Goal: Find specific page/section: Find specific page/section

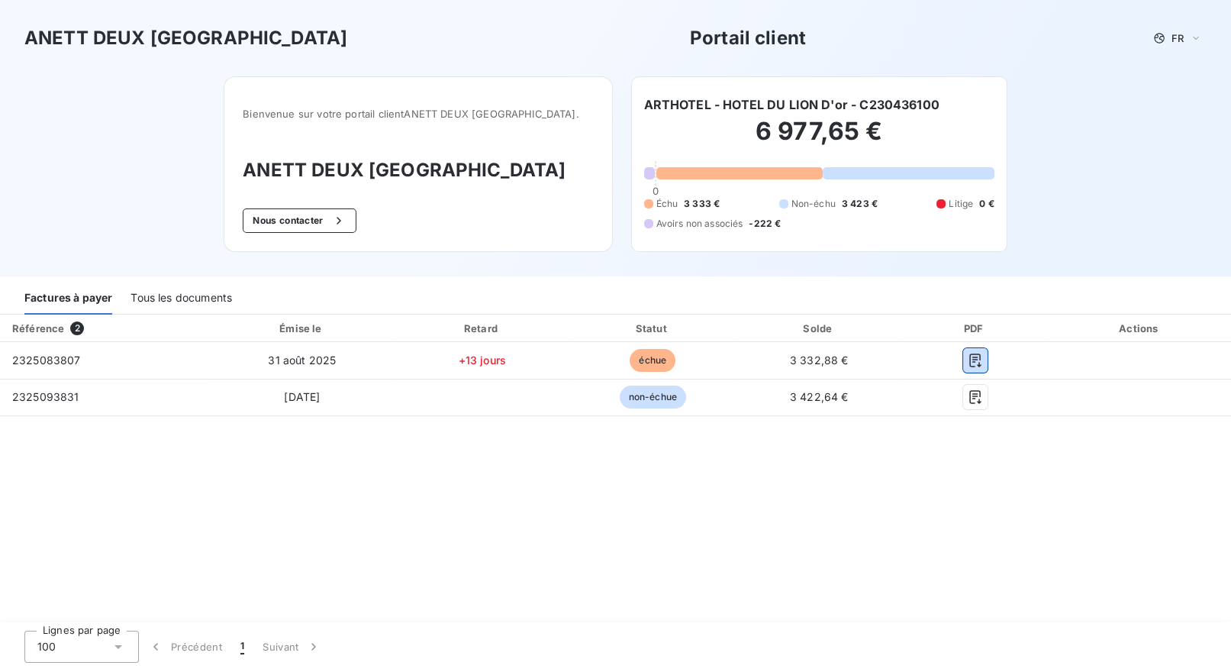
click at [191, 298] on div "Tous les documents" at bounding box center [182, 298] width 102 height 32
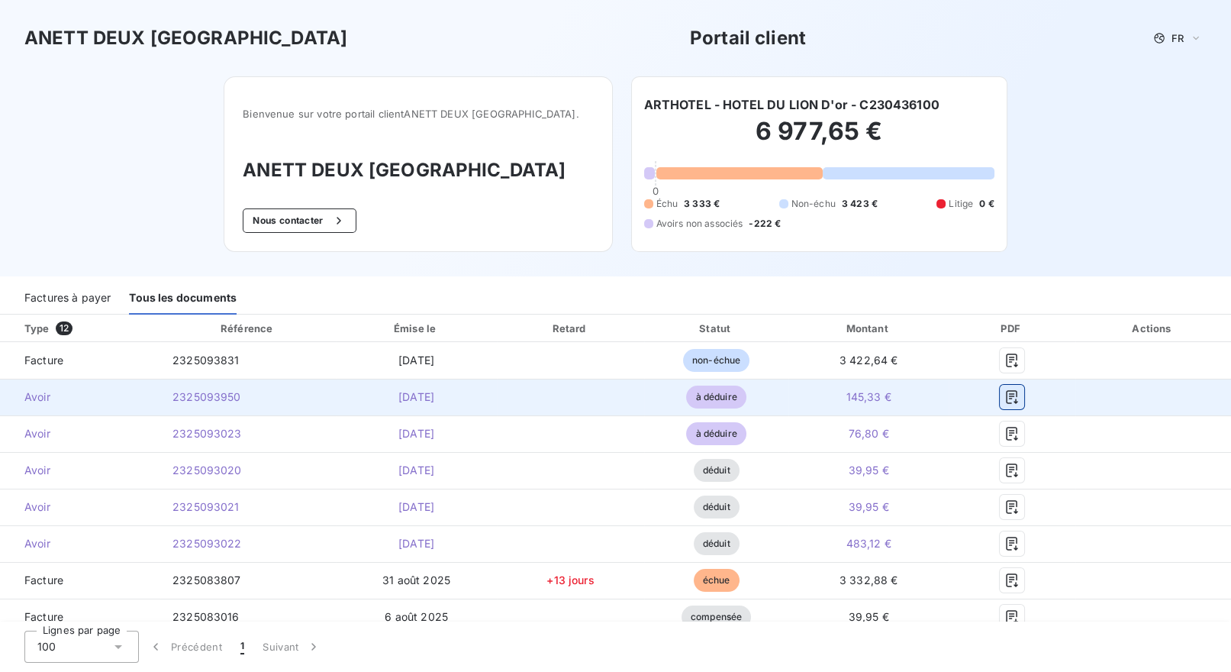
click at [744, 400] on icon "button" at bounding box center [1011, 396] width 15 height 15
click at [744, 392] on icon "button" at bounding box center [1011, 396] width 15 height 15
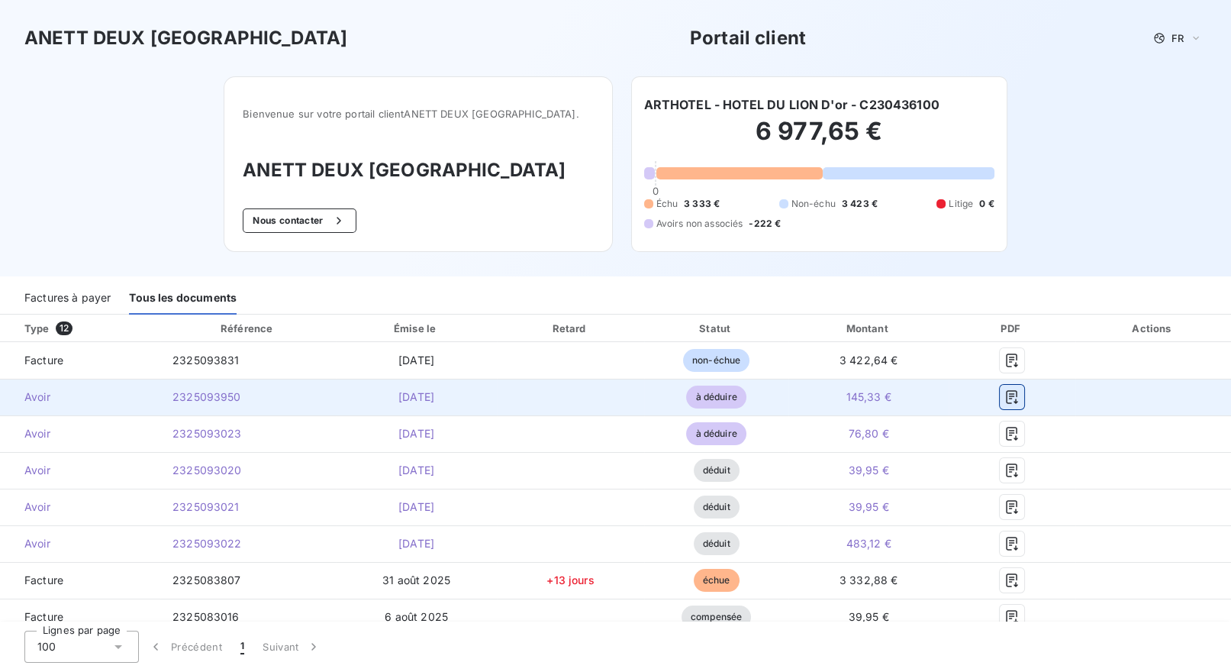
click at [744, 392] on icon "button" at bounding box center [1011, 396] width 15 height 15
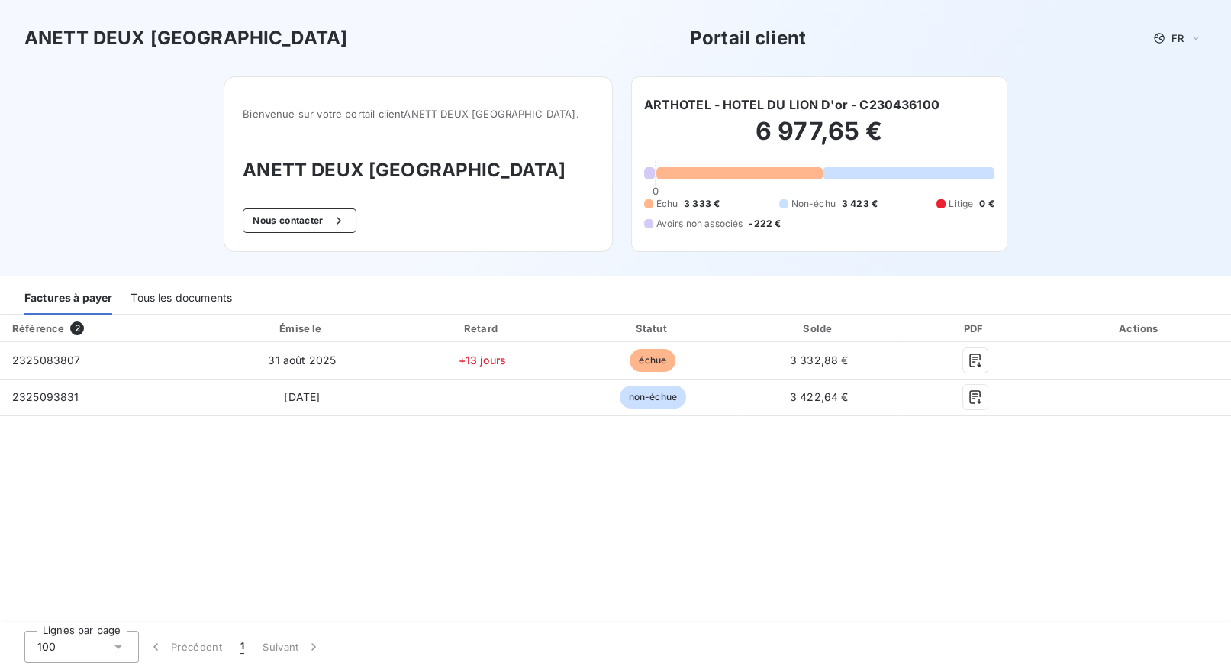
click at [190, 297] on div "Tous les documents" at bounding box center [182, 298] width 102 height 32
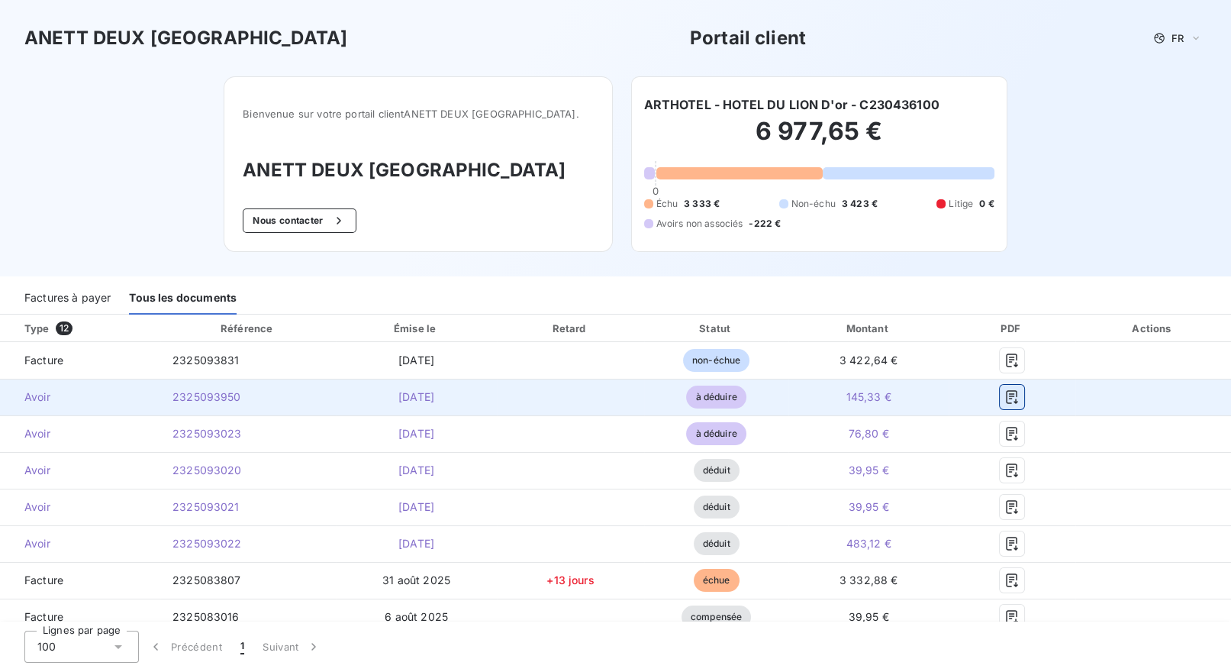
click at [1014, 399] on icon "button" at bounding box center [1011, 396] width 15 height 15
click at [1011, 398] on icon "button" at bounding box center [1011, 397] width 11 height 14
click at [1006, 414] on td at bounding box center [1012, 397] width 126 height 37
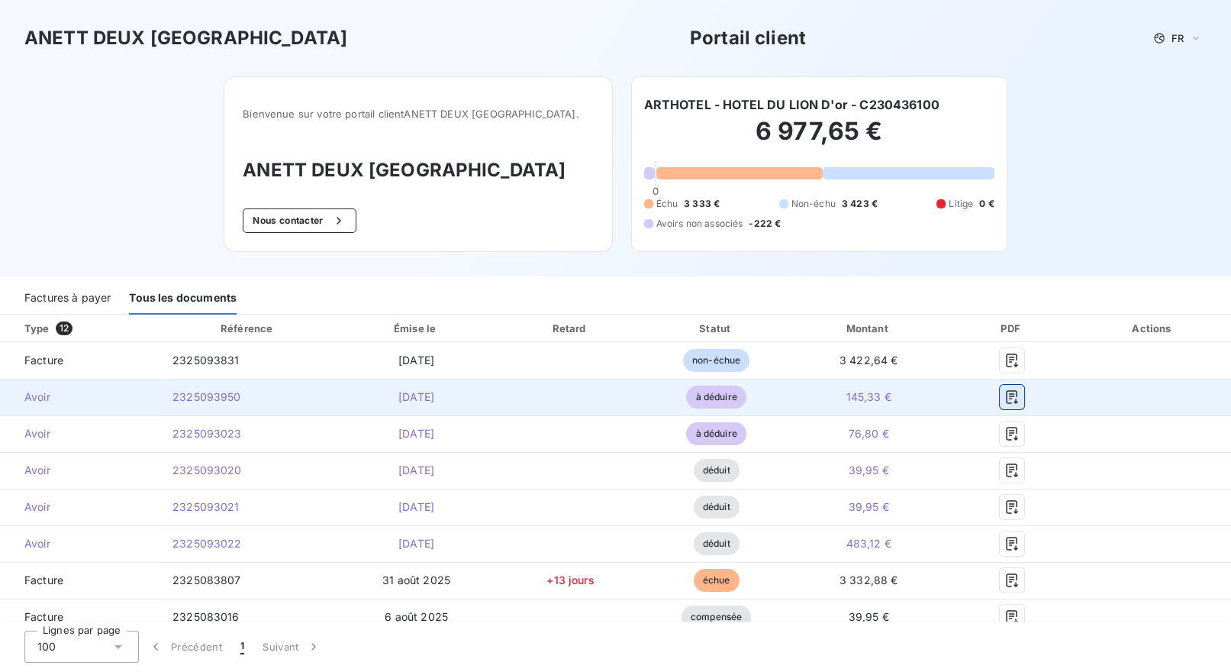
click at [1013, 398] on icon "button" at bounding box center [1011, 396] width 15 height 15
click at [1006, 396] on icon "button" at bounding box center [1011, 397] width 11 height 14
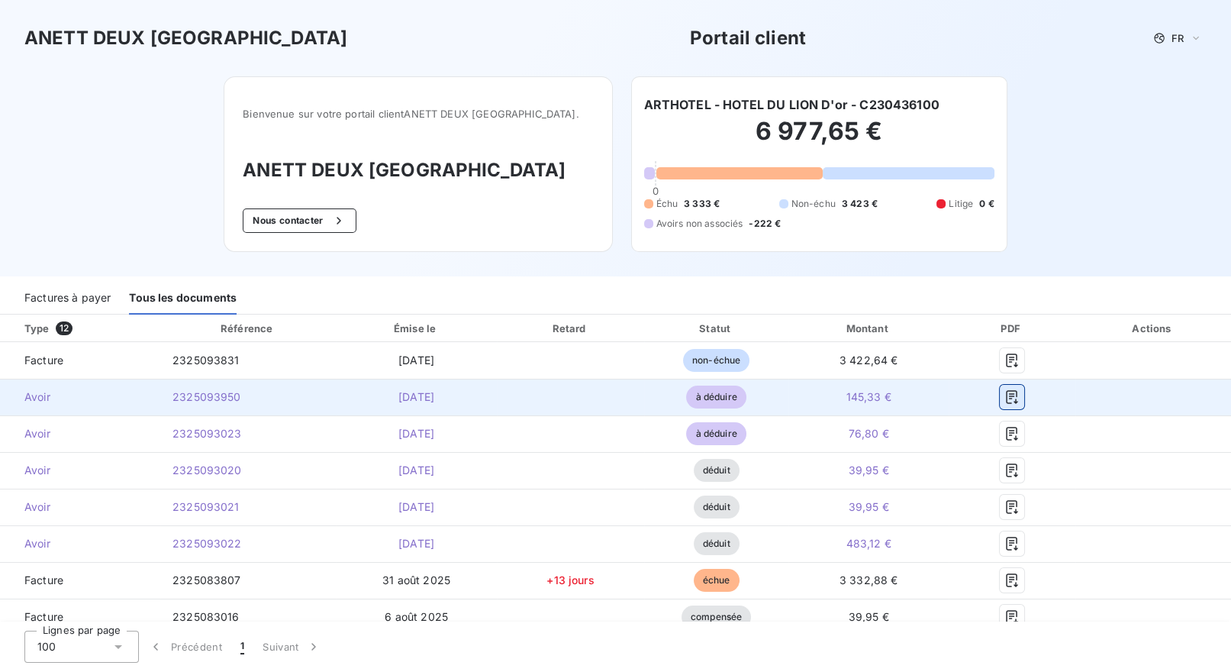
click at [1006, 396] on icon "button" at bounding box center [1011, 397] width 11 height 14
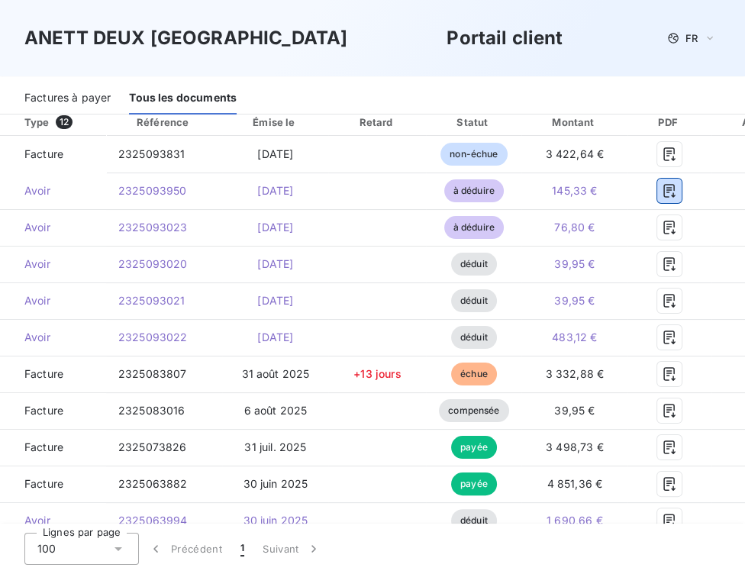
scroll to position [256, 0]
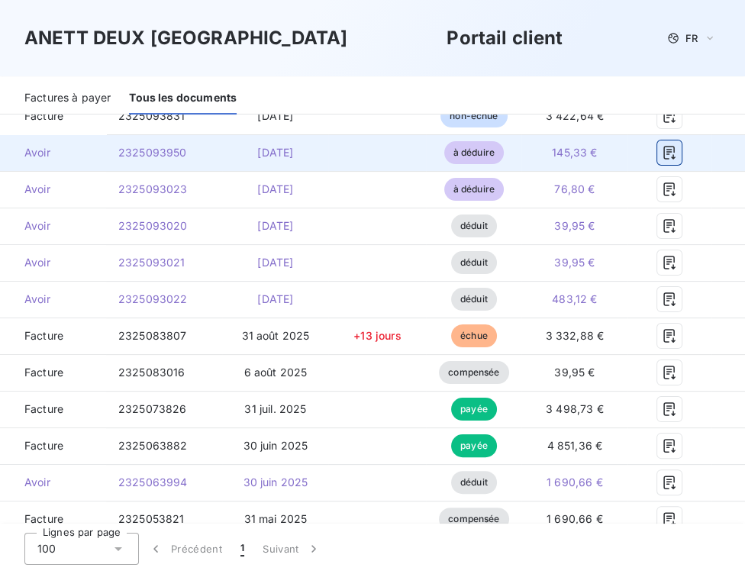
click at [667, 145] on icon "button" at bounding box center [669, 152] width 15 height 15
click at [670, 145] on icon "button" at bounding box center [669, 152] width 15 height 15
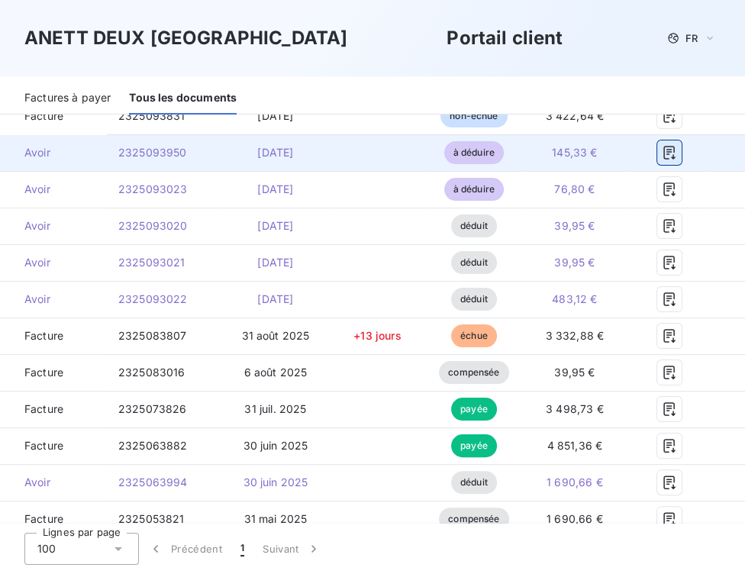
click at [670, 145] on icon "button" at bounding box center [669, 152] width 15 height 15
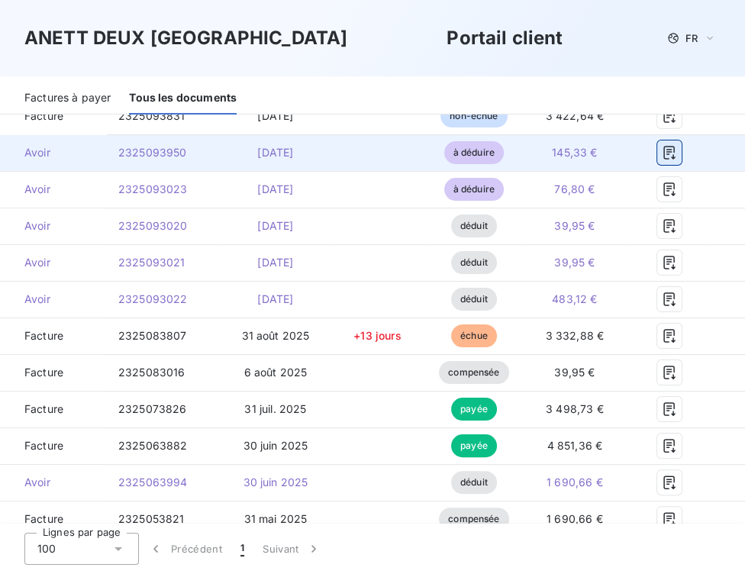
click at [670, 145] on icon "button" at bounding box center [669, 152] width 15 height 15
